Goal: Information Seeking & Learning: Learn about a topic

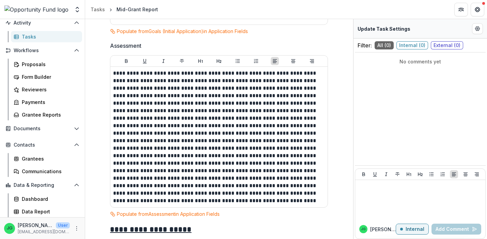
scroll to position [268, 0]
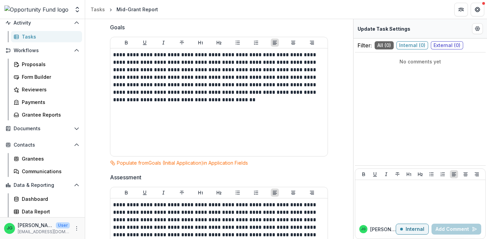
click at [44, 35] on div "Tasks" at bounding box center [49, 36] width 55 height 7
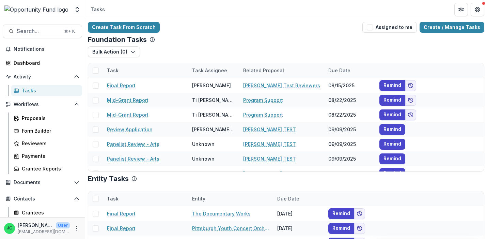
click at [45, 9] on img at bounding box center [36, 9] width 64 height 8
click at [26, 62] on div "Dashboard" at bounding box center [45, 62] width 63 height 7
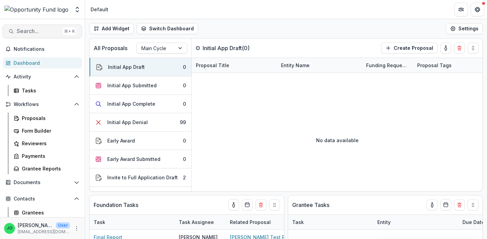
click at [31, 31] on span "Search..." at bounding box center [38, 31] width 43 height 6
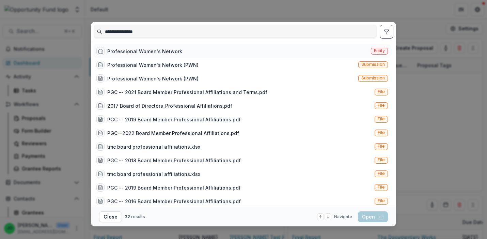
type input "**********"
click at [151, 55] on div "Professional Women's Network" at bounding box center [139, 51] width 86 height 8
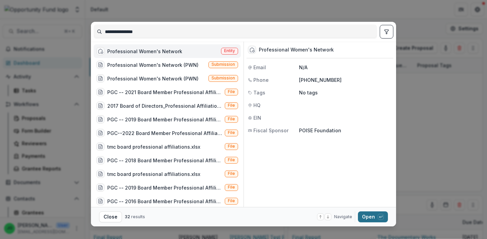
click at [366, 215] on button "Open with enter key" at bounding box center [373, 216] width 30 height 11
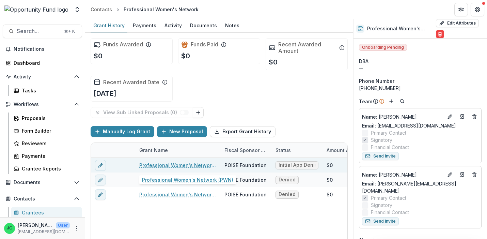
click at [182, 165] on link "Professional Women's Network (PWN)" at bounding box center [177, 164] width 77 height 7
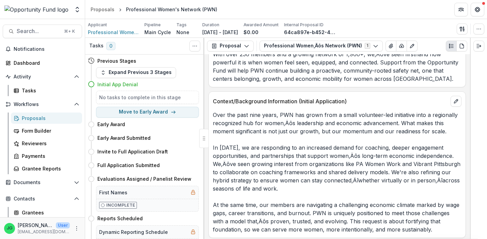
scroll to position [1343, 0]
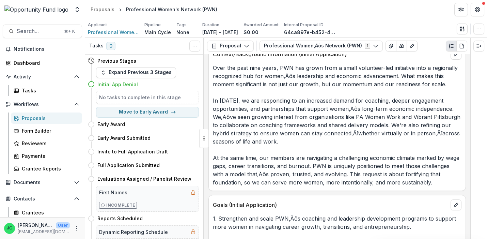
click at [325, 127] on p "Over the past nine years, PWN has grown from a small volunteer-led initiative i…" at bounding box center [337, 125] width 248 height 123
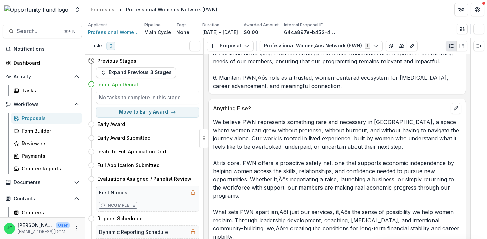
scroll to position [1607, 0]
click at [300, 143] on p "We believe PWN represents something rare and necessary in [GEOGRAPHIC_DATA], a …" at bounding box center [337, 194] width 248 height 155
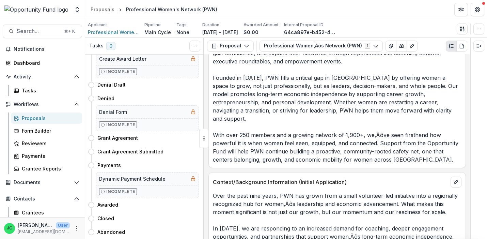
scroll to position [1218, 0]
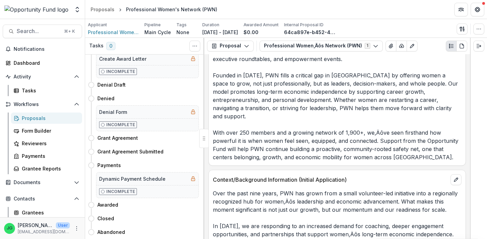
click at [234, 127] on p "PWN is a women-led organization rooted in the belief that connection is the fou…" at bounding box center [337, 95] width 248 height 131
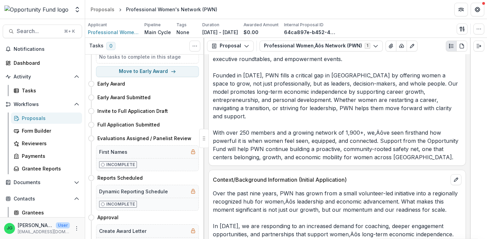
scroll to position [0, 0]
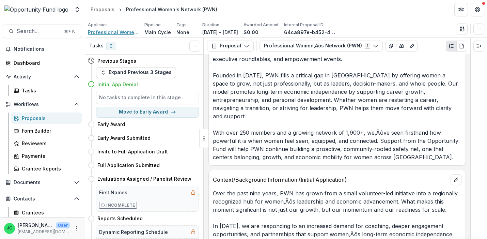
click at [117, 34] on span "Professional Women's Network" at bounding box center [113, 32] width 51 height 7
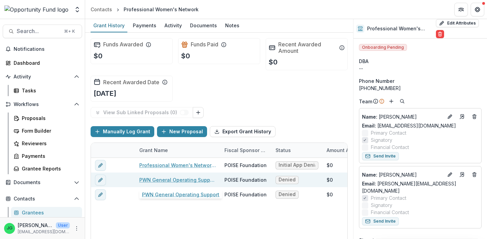
click at [184, 179] on link "PWN General Operating Support" at bounding box center [177, 179] width 77 height 7
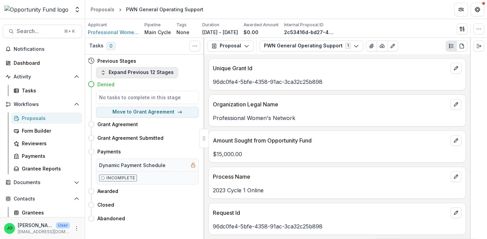
click at [113, 75] on button "Expand Previous 12 Stages" at bounding box center [137, 72] width 82 height 11
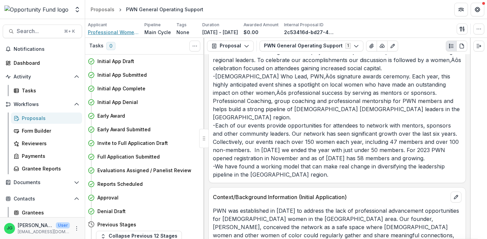
click at [128, 31] on span "Professional Women's Network" at bounding box center [113, 32] width 51 height 7
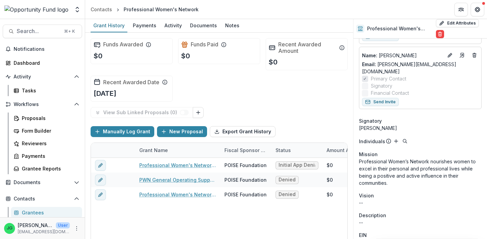
scroll to position [120, 0]
